Goal: Task Accomplishment & Management: Complete application form

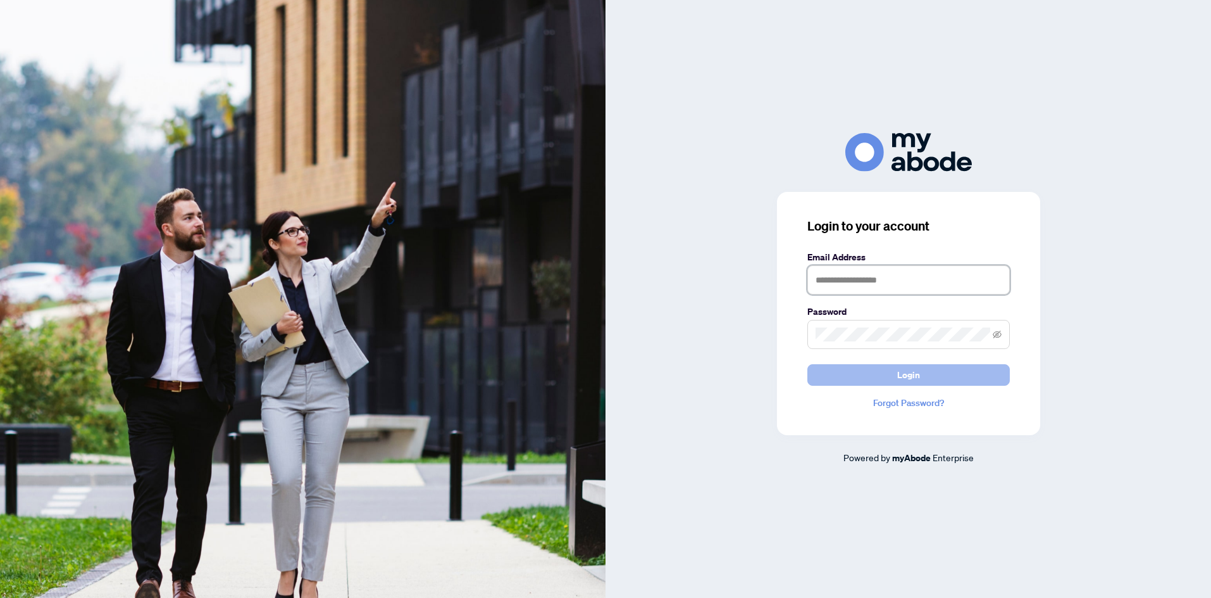
type input "**********"
click at [898, 379] on span "Login" at bounding box center [909, 375] width 23 height 20
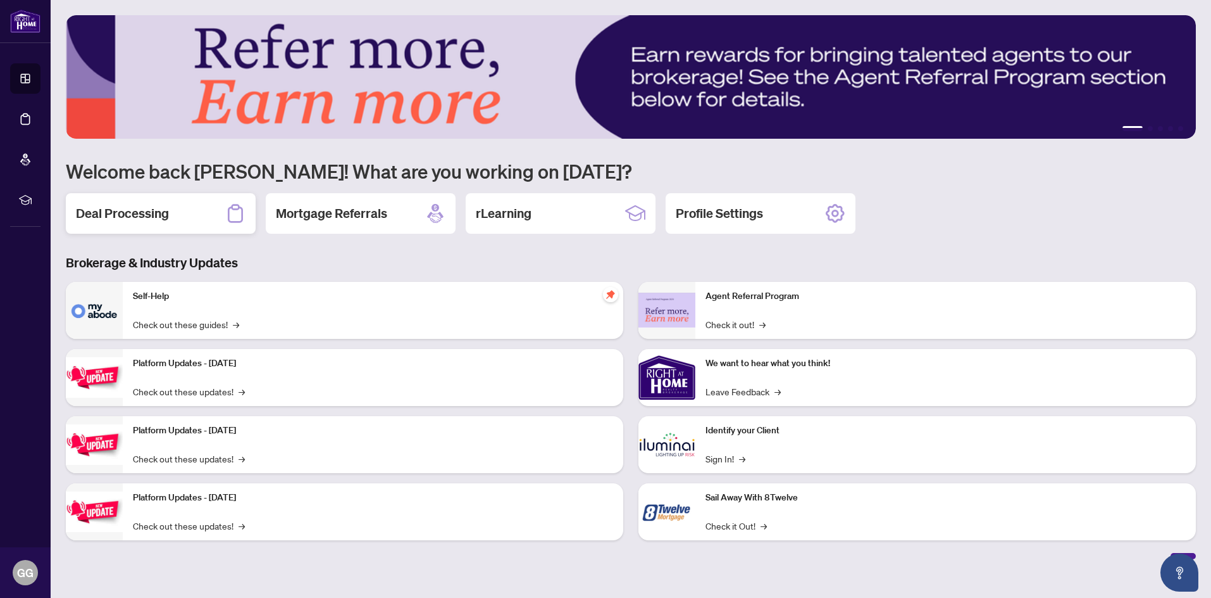
click at [158, 215] on h2 "Deal Processing" at bounding box center [122, 213] width 93 height 18
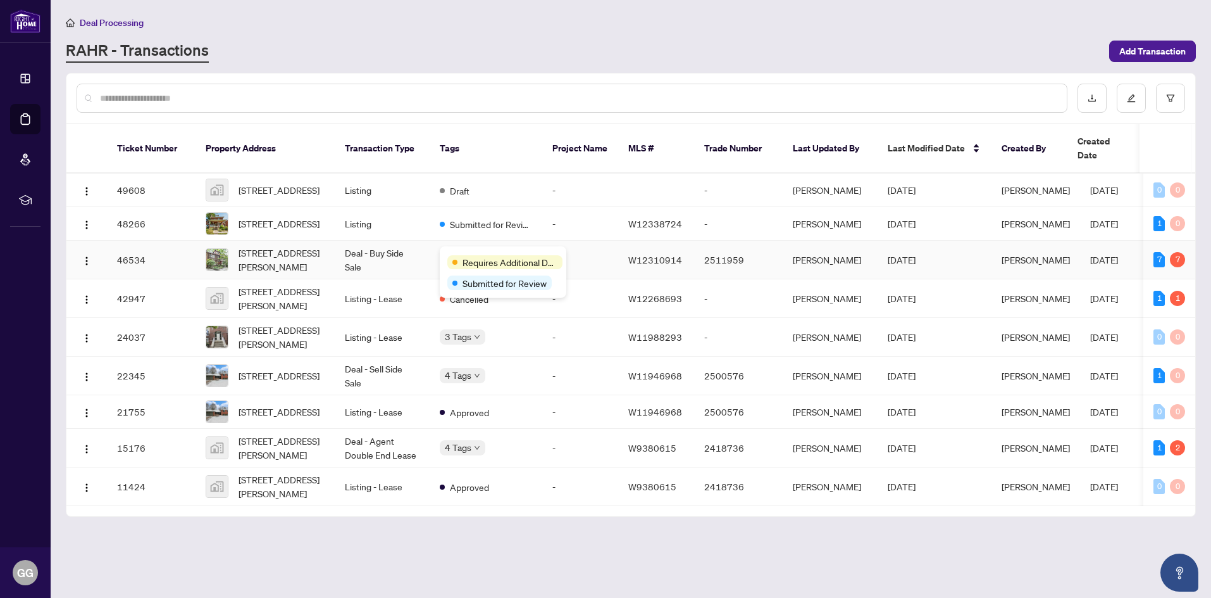
click at [485, 253] on div "Requires Additional Docs Submitted for Review" at bounding box center [503, 271] width 127 height 51
click at [455, 254] on div "Requires Additional Docs" at bounding box center [503, 261] width 111 height 15
click at [473, 252] on div "Requires Additional Docs Submitted for Review" at bounding box center [503, 271] width 127 height 51
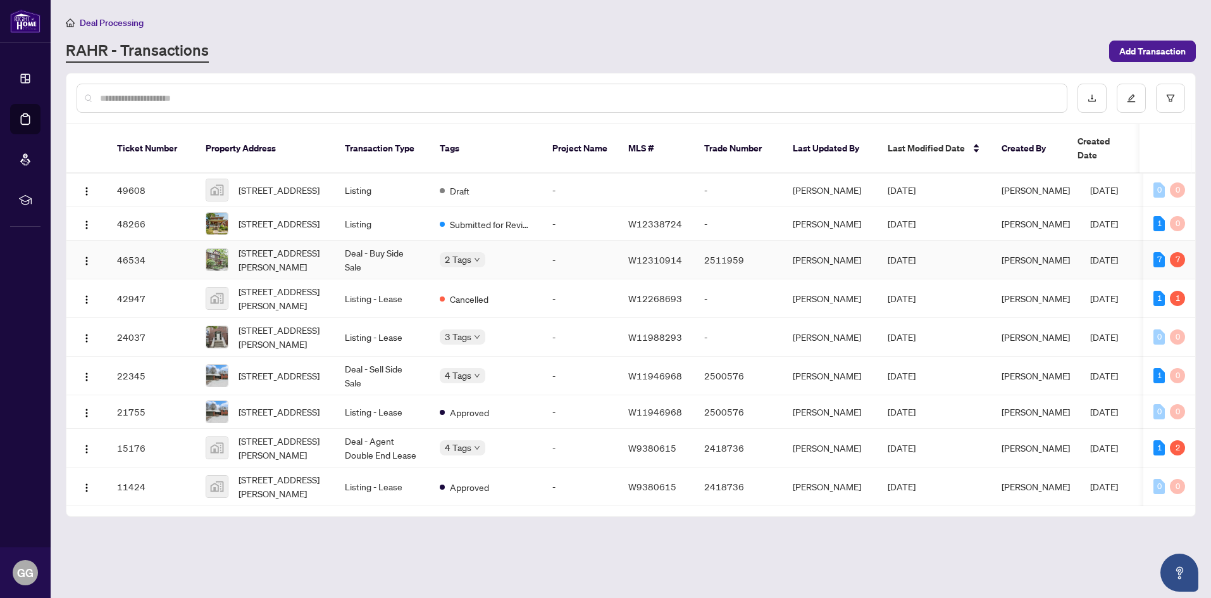
click at [406, 252] on td "Deal - Buy Side Sale" at bounding box center [382, 260] width 95 height 39
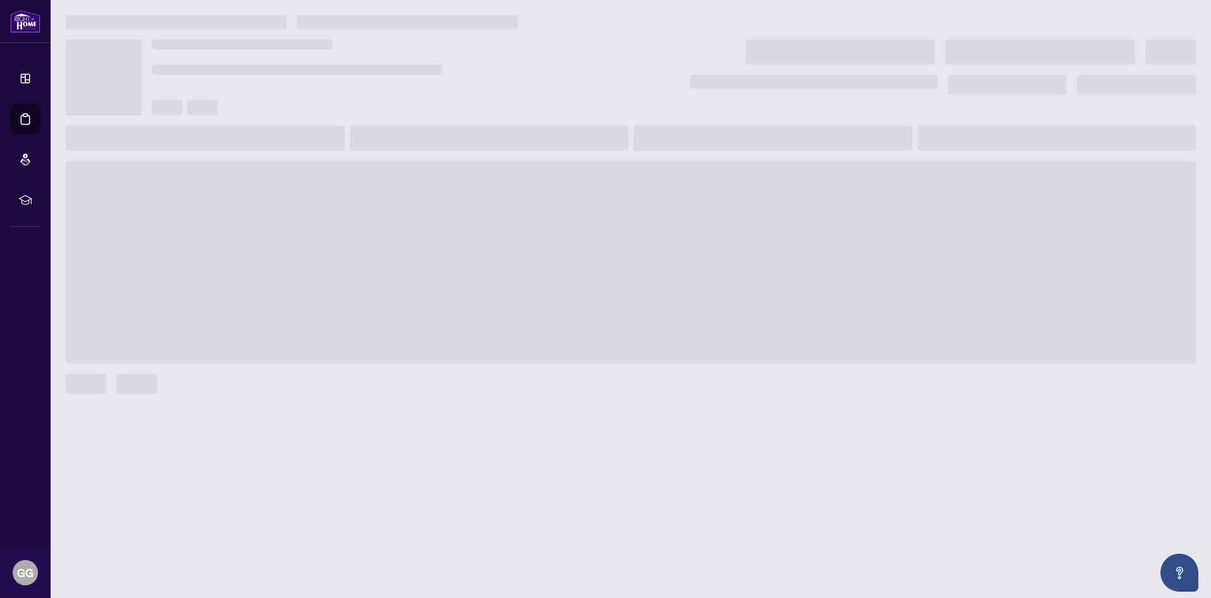
click at [406, 252] on span at bounding box center [631, 262] width 1130 height 203
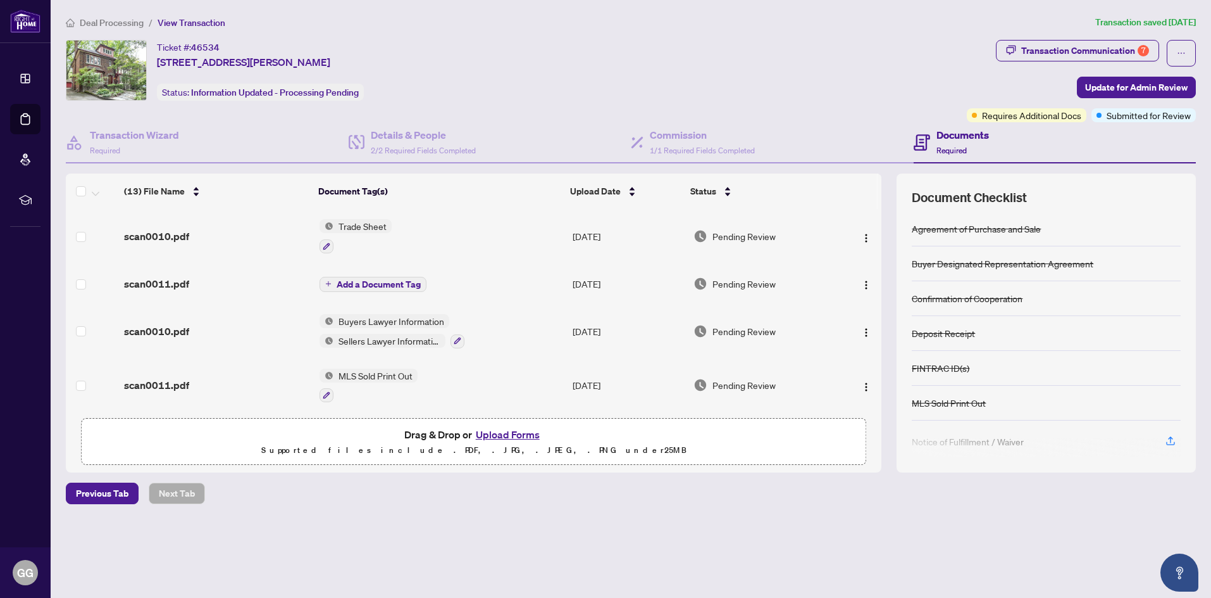
click at [1170, 444] on div at bounding box center [1046, 447] width 269 height 20
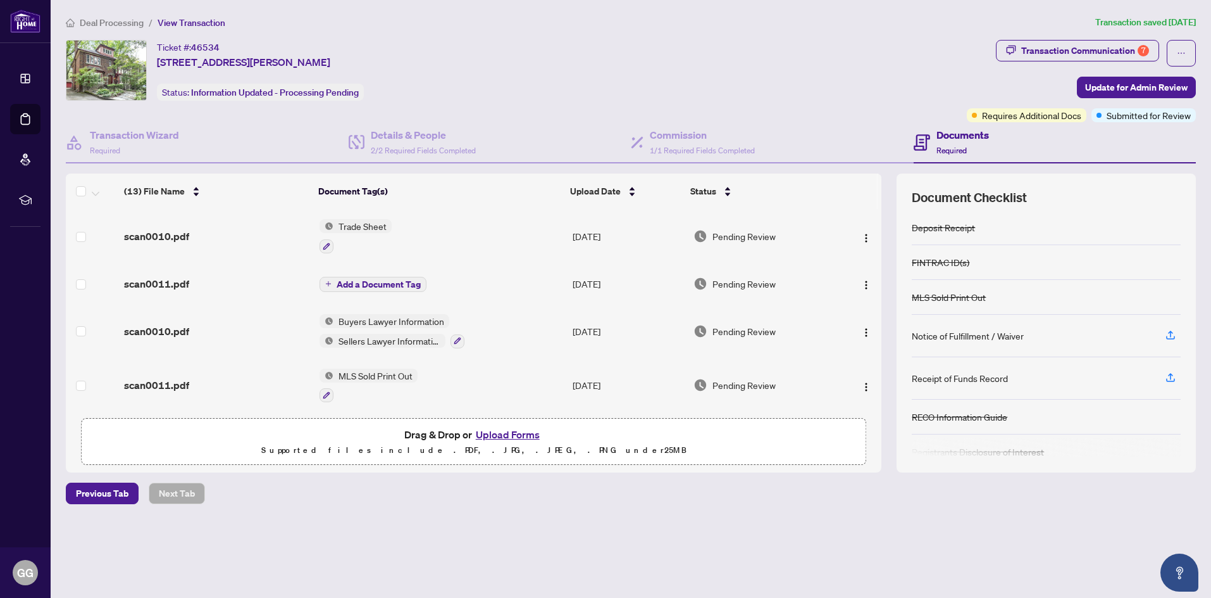
scroll to position [157, 0]
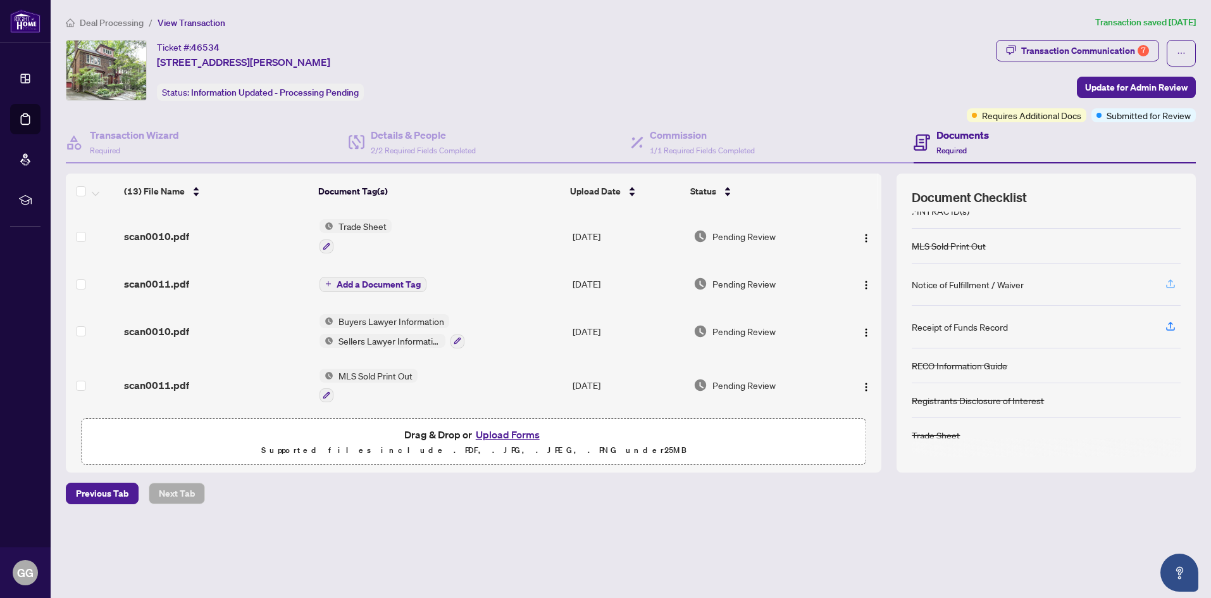
click at [1168, 284] on icon "button" at bounding box center [1170, 283] width 11 height 11
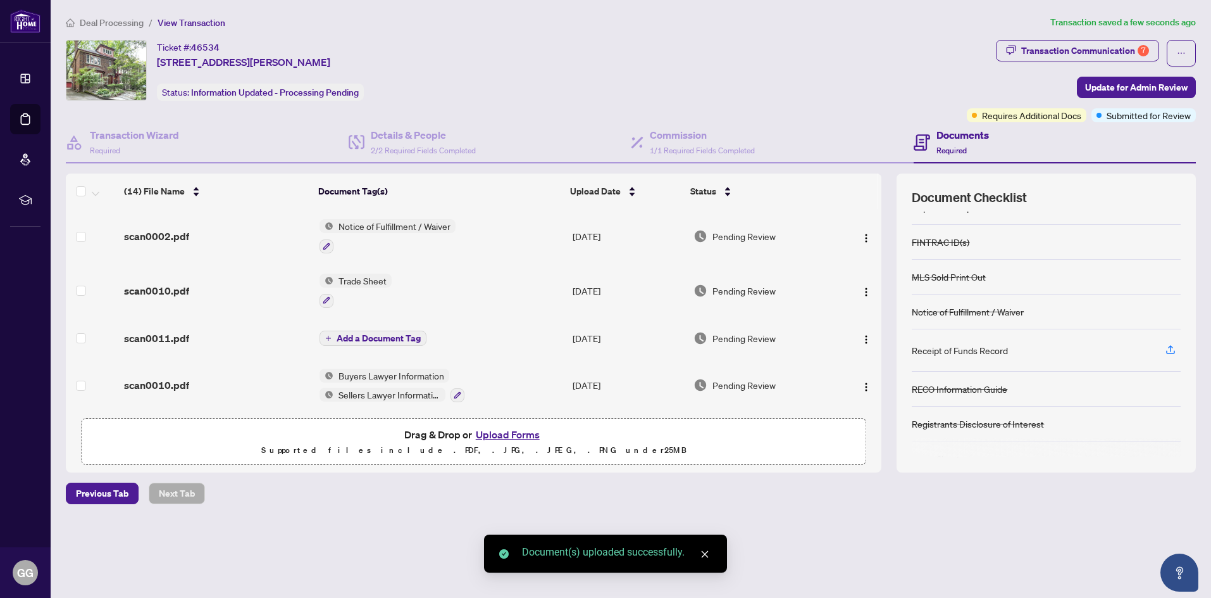
scroll to position [127, 0]
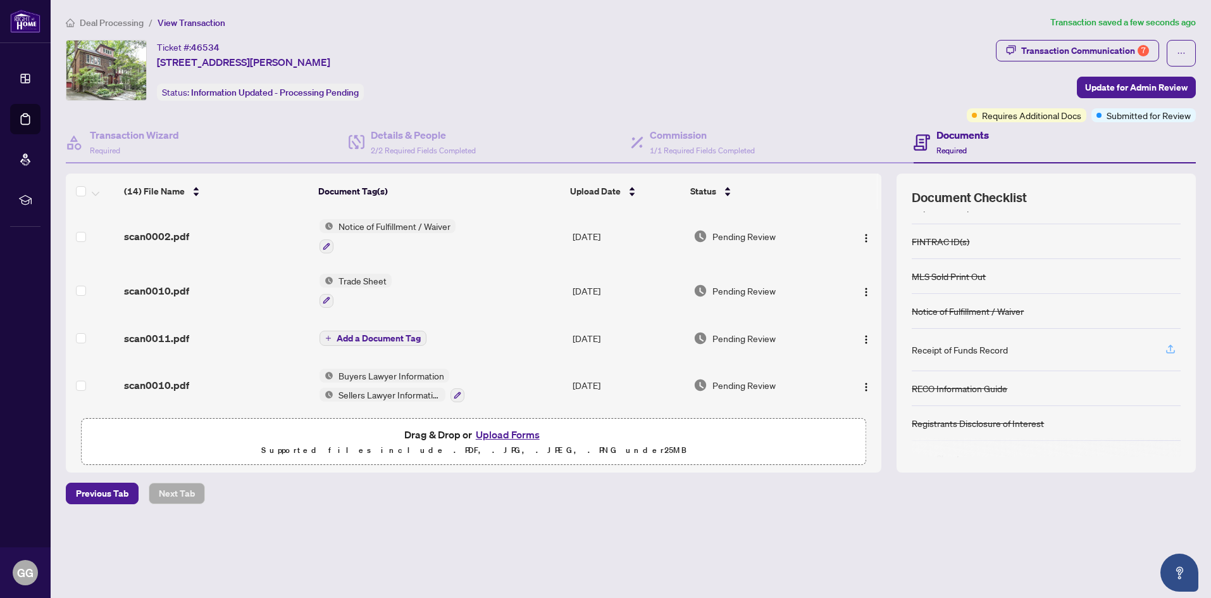
click at [1172, 351] on icon "button" at bounding box center [1170, 348] width 11 height 11
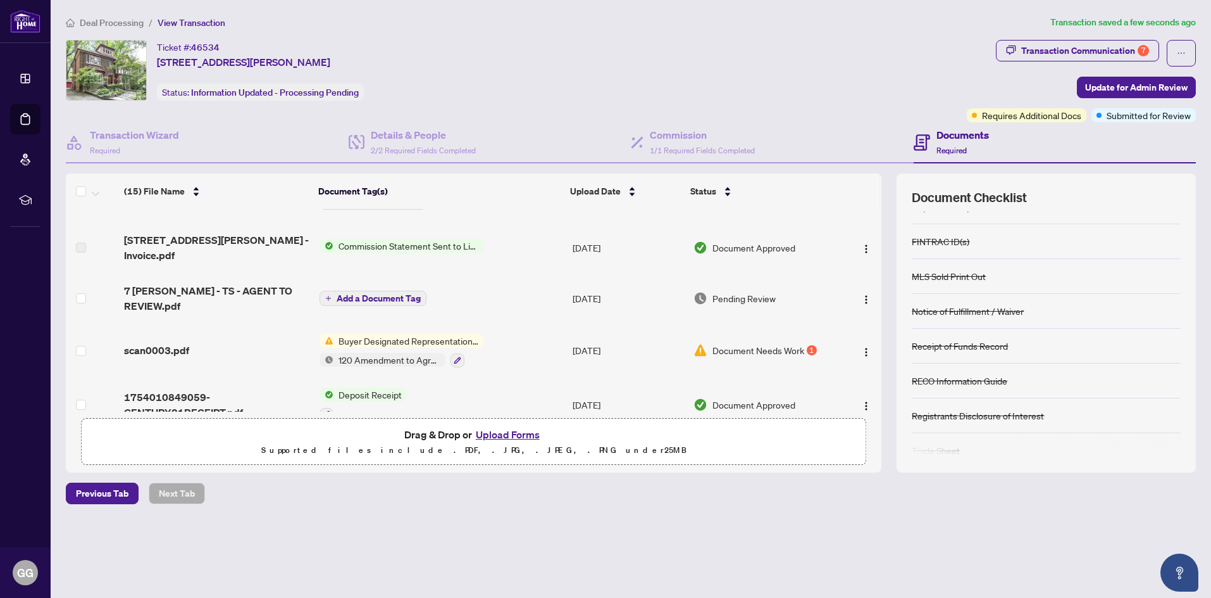
click at [377, 353] on span "120 Amendment to Agreement of Purchase and Sale" at bounding box center [390, 360] width 112 height 14
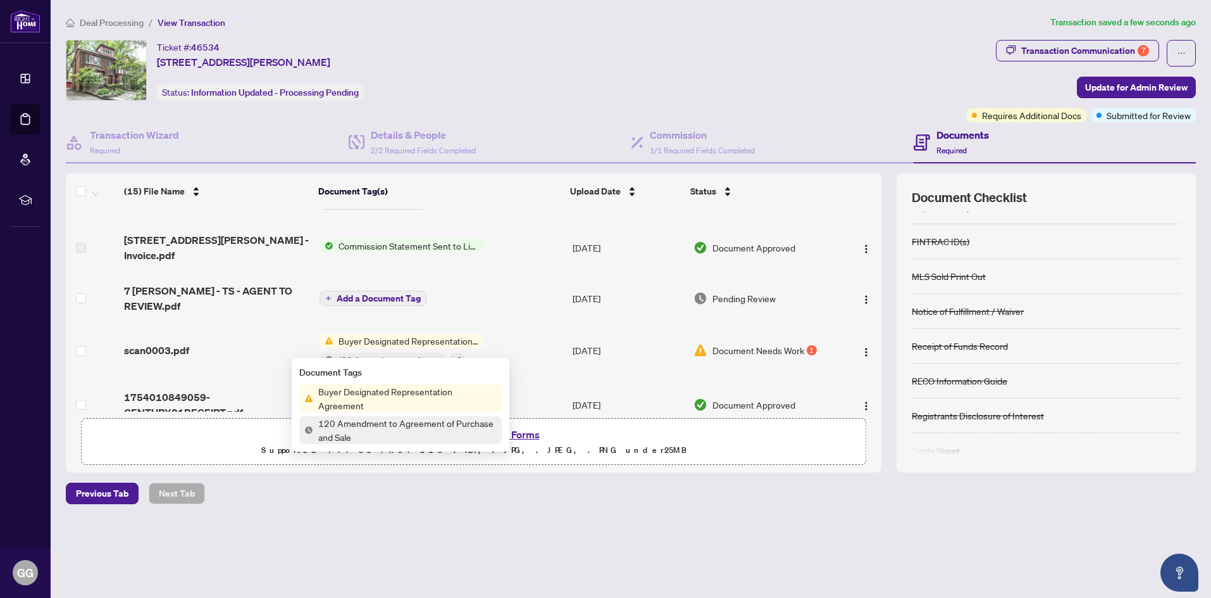
click at [355, 424] on span "120 Amendment to Agreement of Purchase and Sale" at bounding box center [407, 430] width 189 height 28
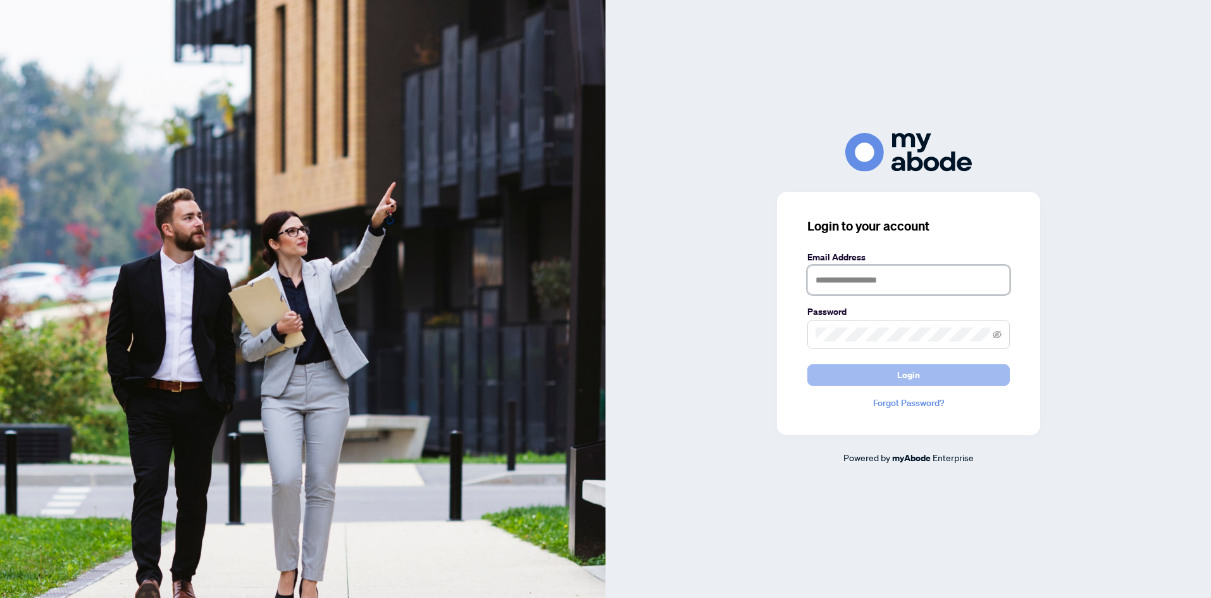
type input "**********"
click at [889, 376] on button "Login" at bounding box center [909, 375] width 203 height 22
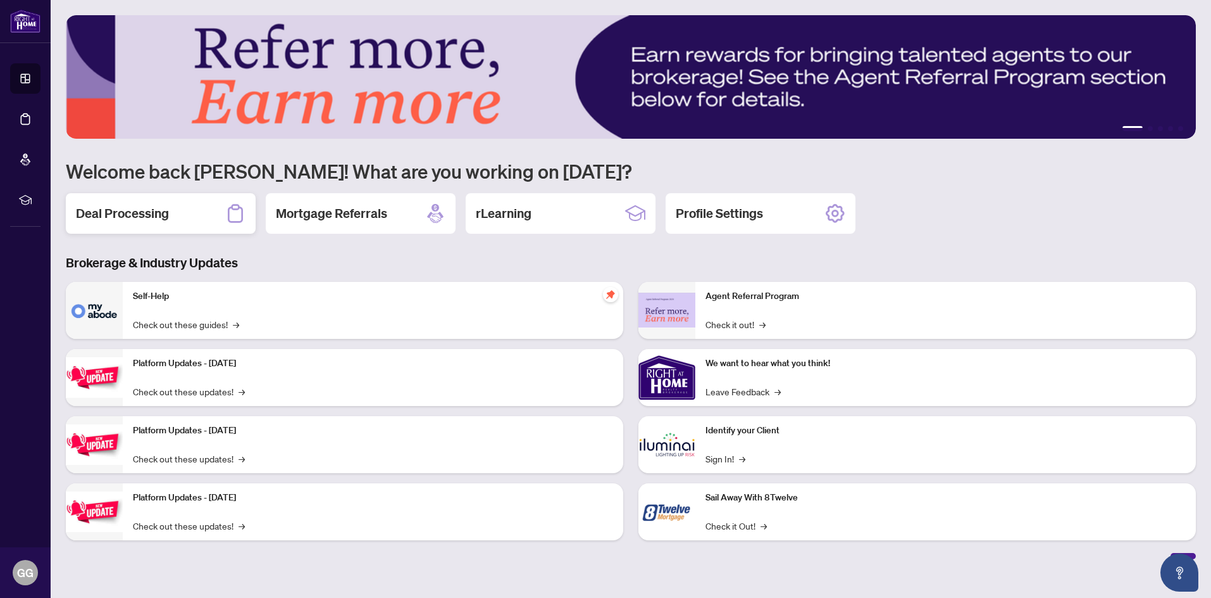
click at [116, 213] on h2 "Deal Processing" at bounding box center [122, 213] width 93 height 18
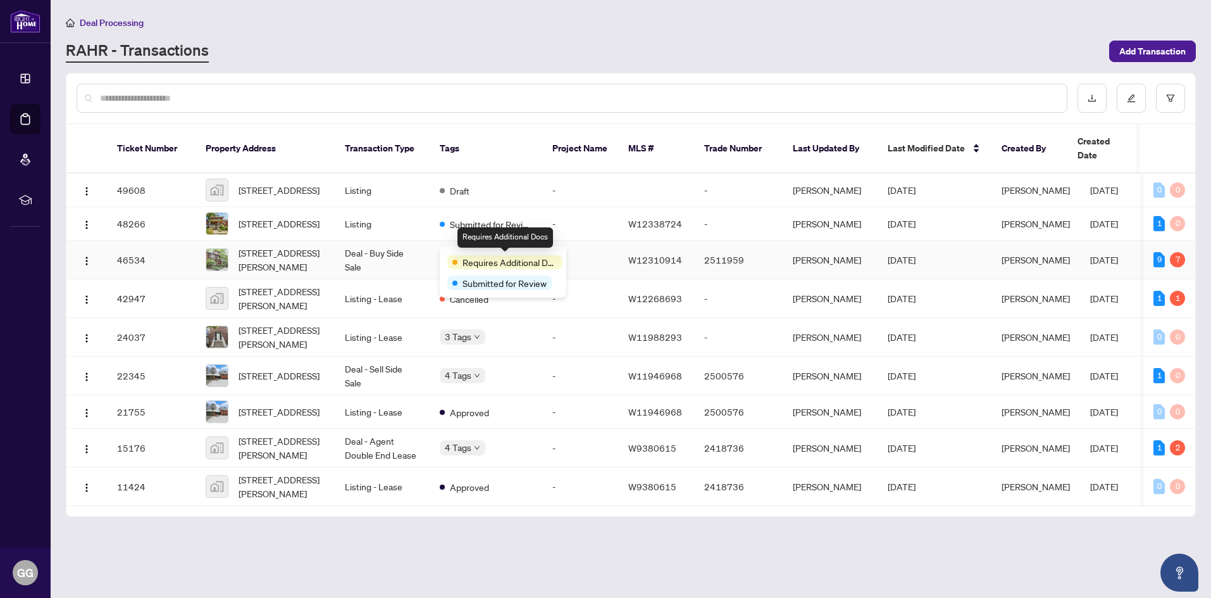
click at [456, 256] on div "Requires Additional Docs" at bounding box center [505, 262] width 115 height 14
click at [456, 257] on div "Requires Additional Docs" at bounding box center [505, 262] width 115 height 14
click at [451, 258] on div "Requires Additional Docs" at bounding box center [505, 262] width 115 height 14
click at [456, 256] on div "Requires Additional Docs" at bounding box center [505, 262] width 115 height 14
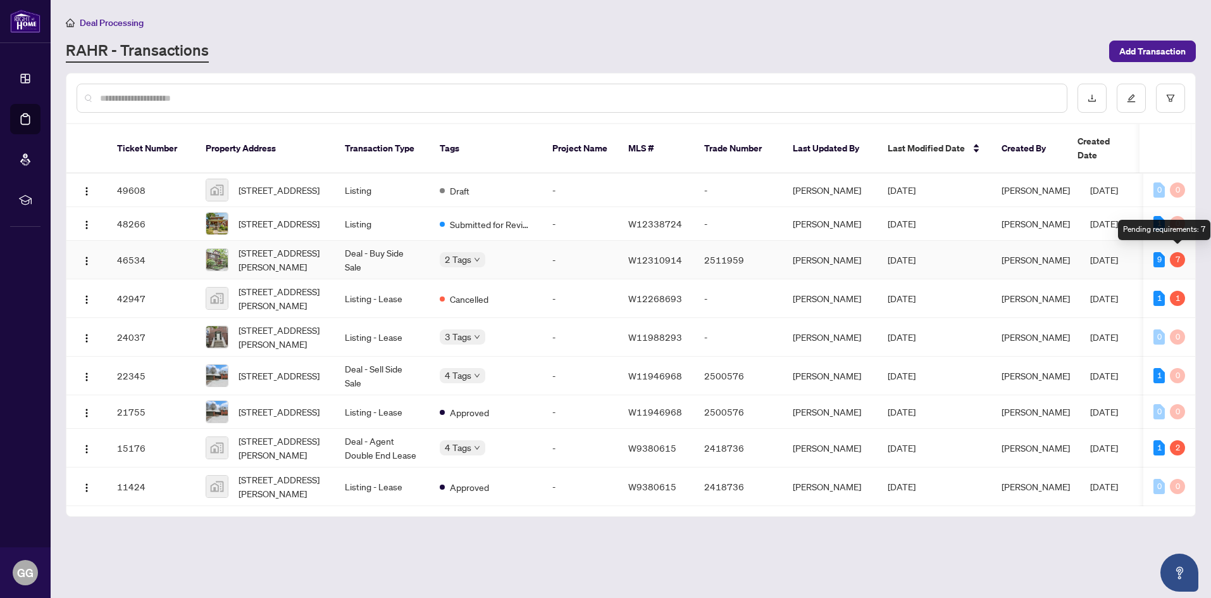
click at [1180, 254] on div "7" at bounding box center [1177, 259] width 15 height 15
click at [406, 261] on td "Deal - Buy Side Sale" at bounding box center [382, 260] width 95 height 39
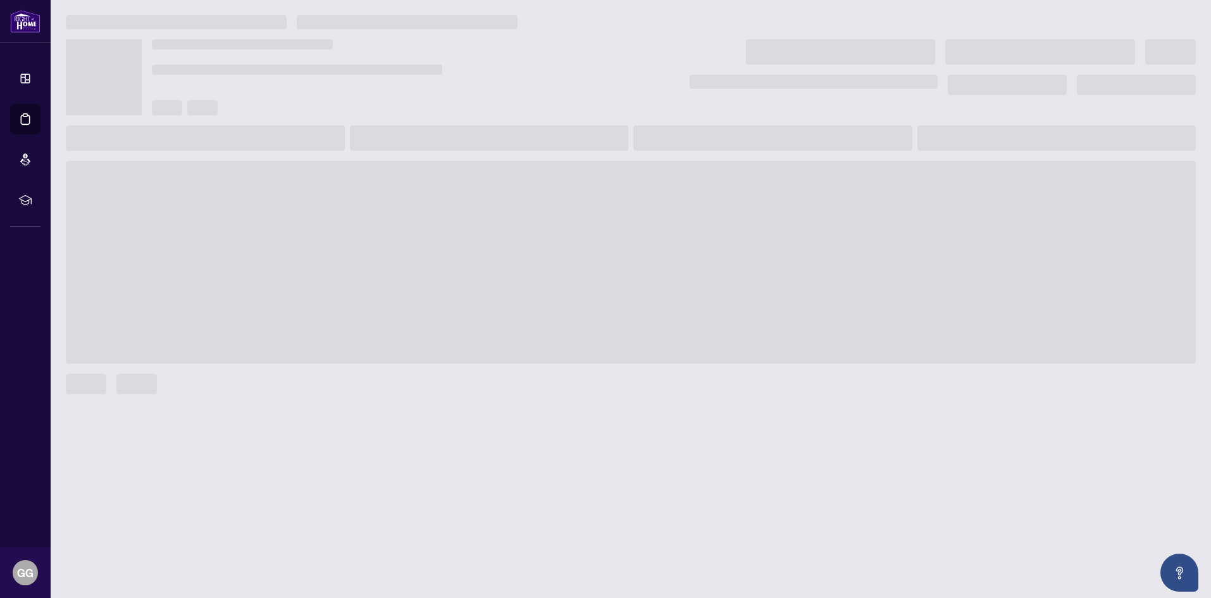
click at [406, 261] on span at bounding box center [631, 262] width 1130 height 203
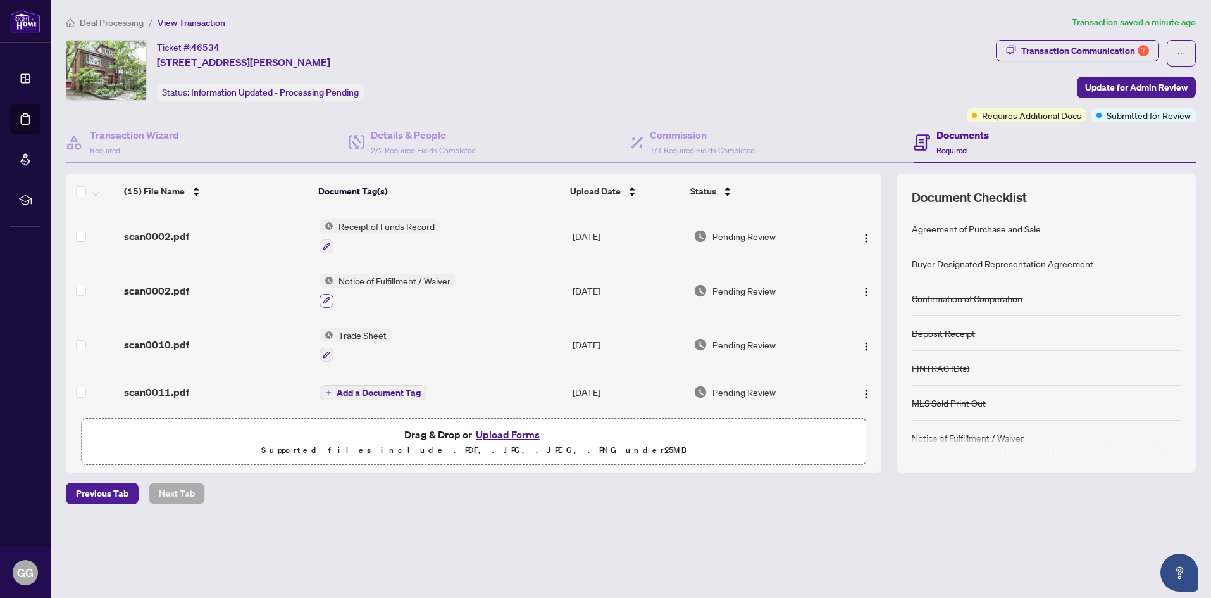
click at [327, 299] on icon "button" at bounding box center [327, 300] width 8 height 8
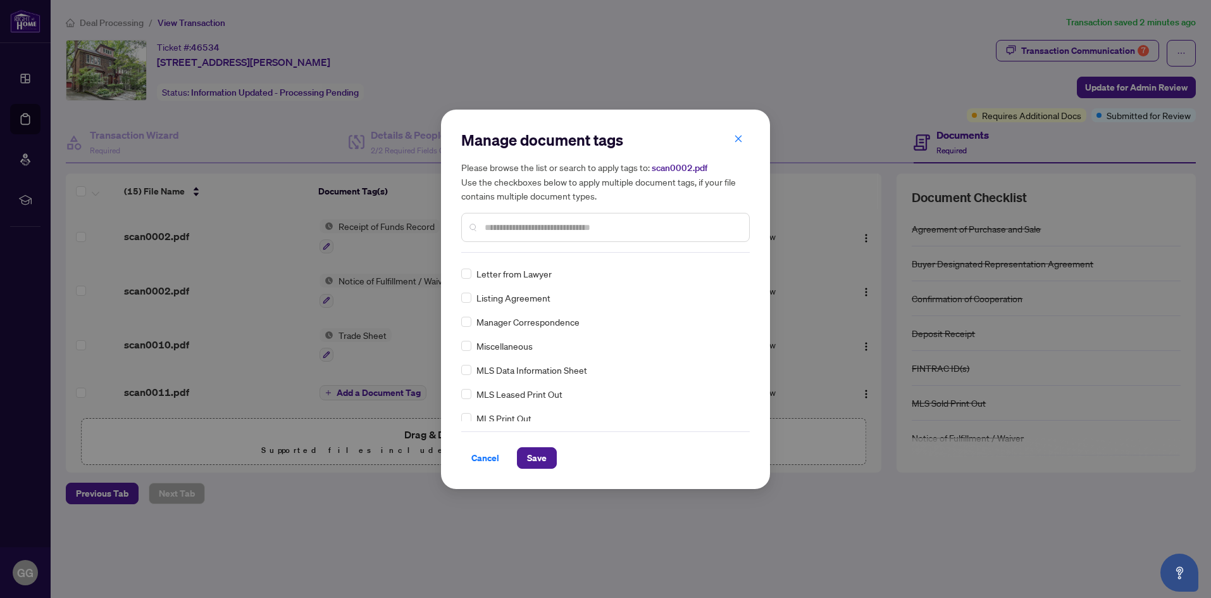
scroll to position [1805, 0]
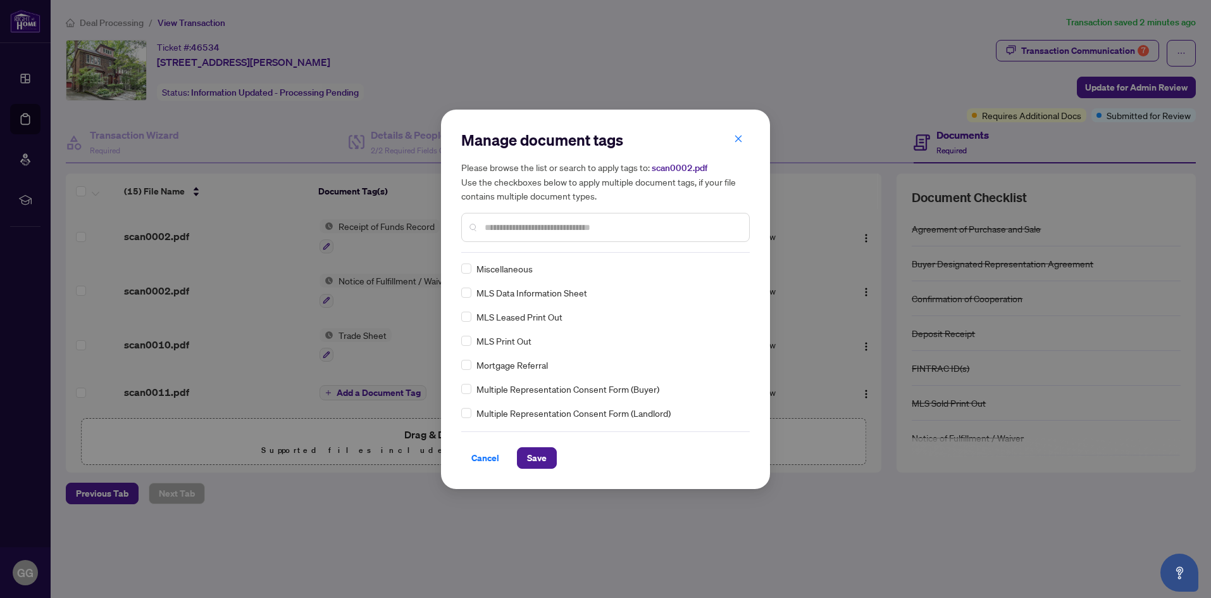
click at [497, 222] on input "text" at bounding box center [612, 227] width 254 height 14
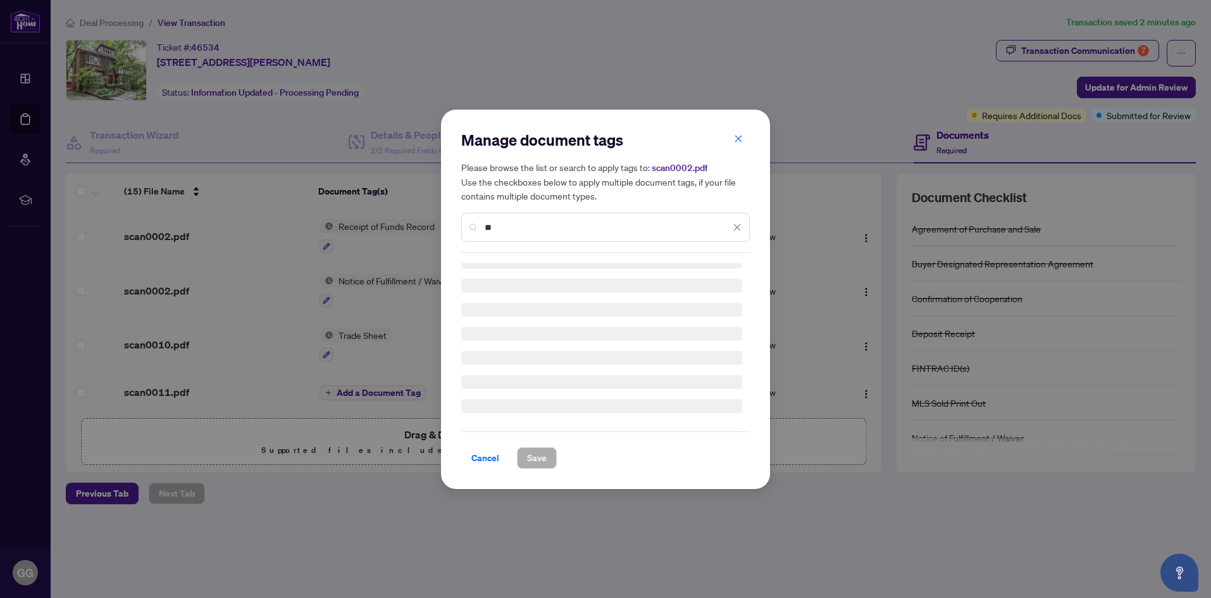
scroll to position [0, 0]
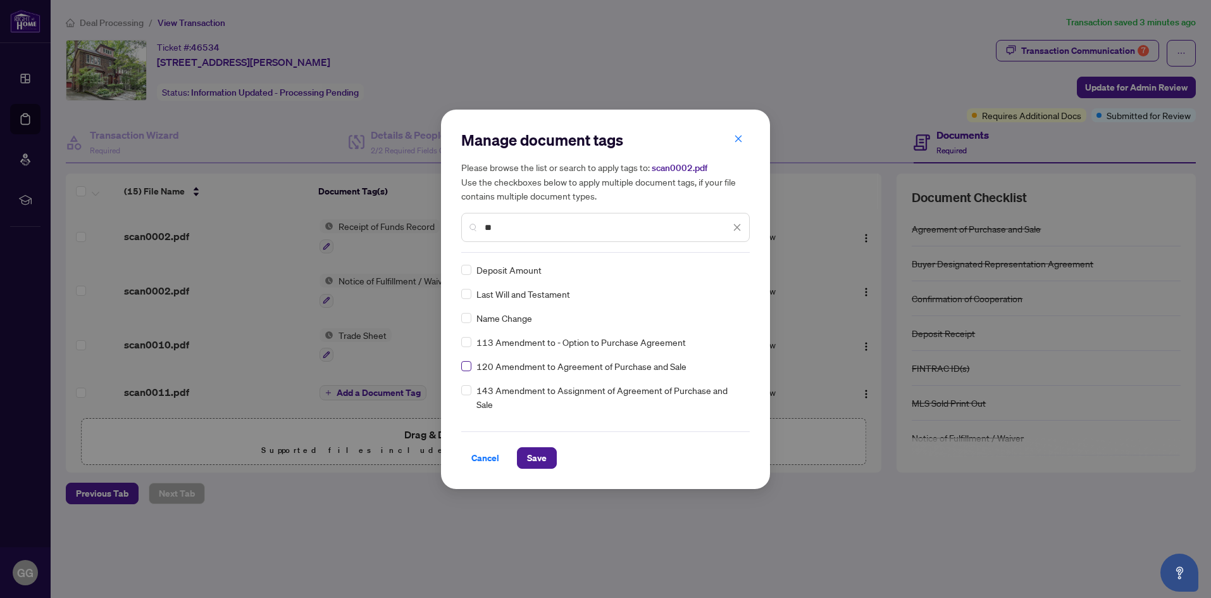
type input "**"
click at [531, 457] on span "Save" at bounding box center [537, 458] width 20 height 20
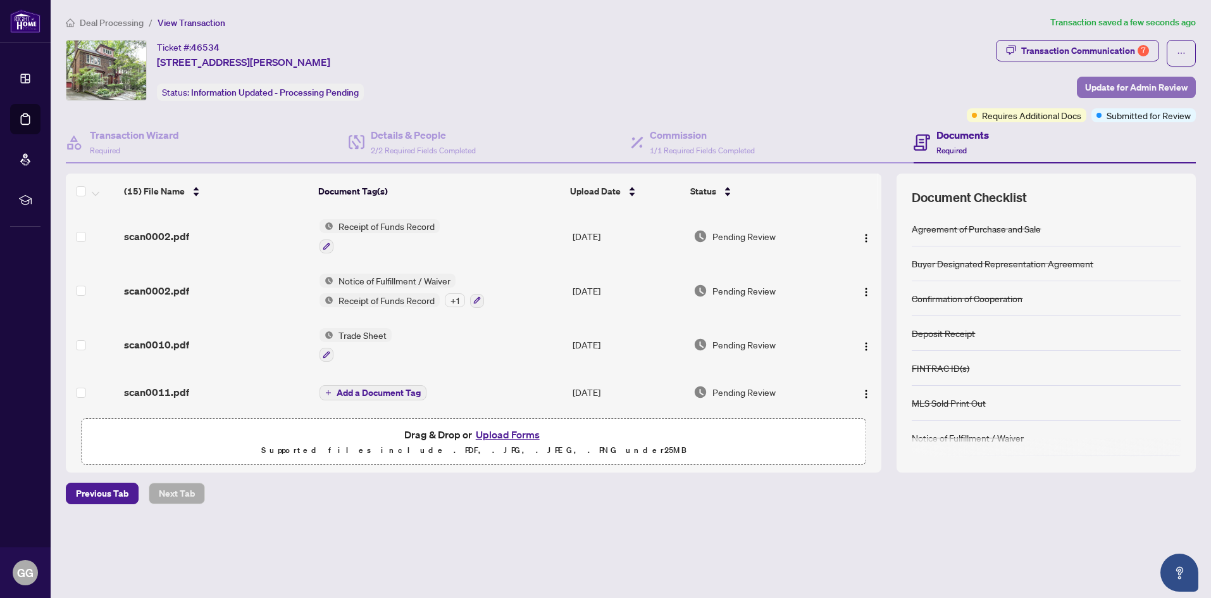
click at [1108, 87] on span "Update for Admin Review" at bounding box center [1137, 87] width 103 height 20
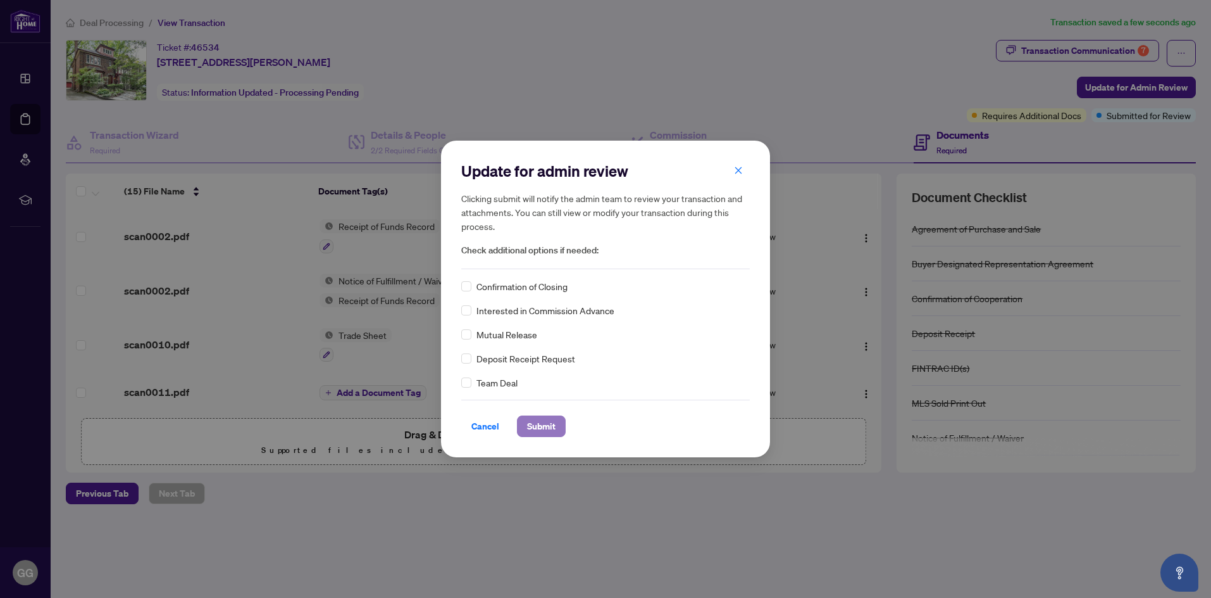
click at [545, 423] on span "Submit" at bounding box center [541, 426] width 28 height 20
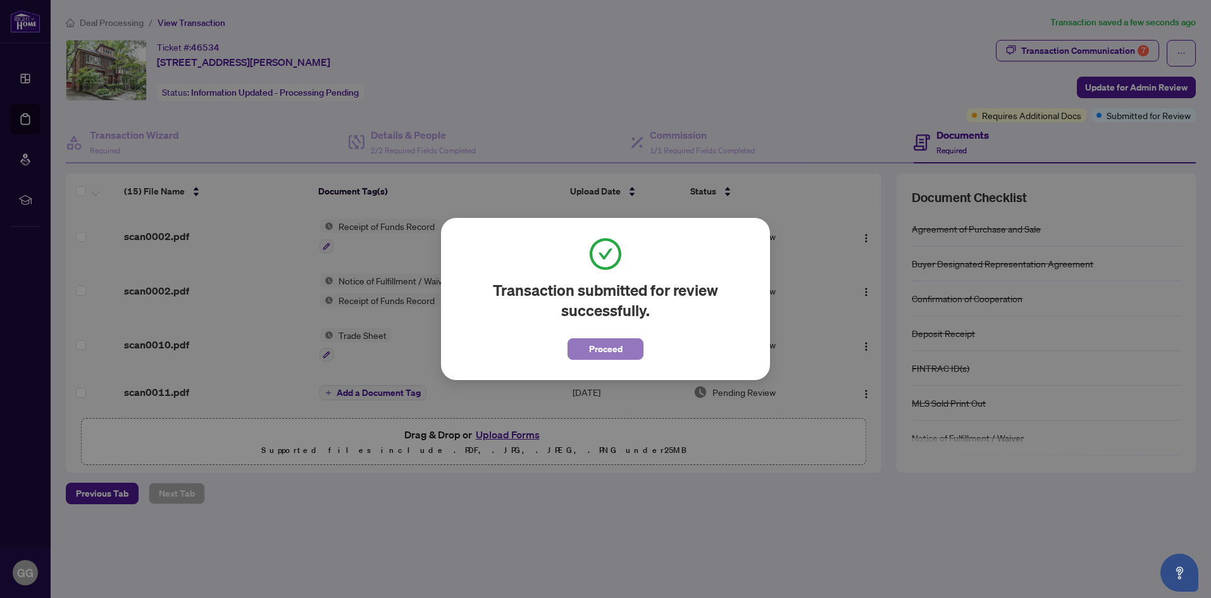
click at [598, 349] on span "Proceed" at bounding box center [606, 349] width 34 height 20
